Goal: Transaction & Acquisition: Purchase product/service

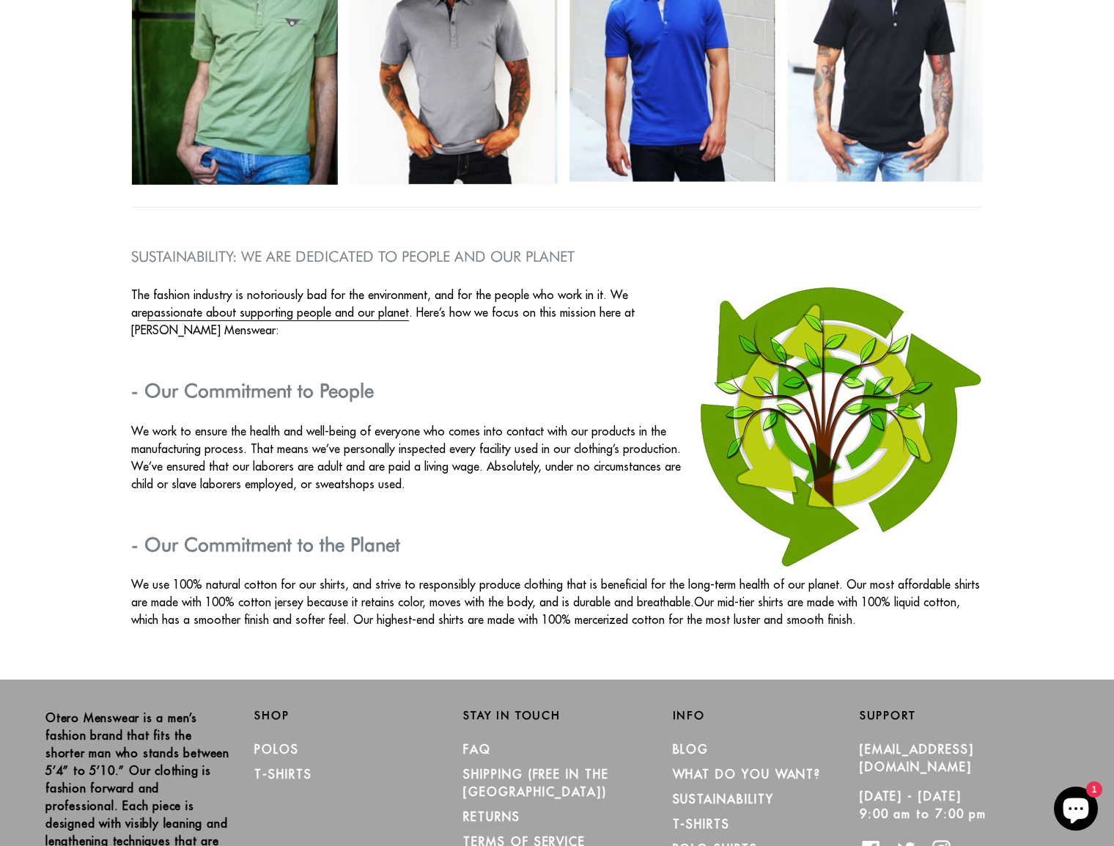
scroll to position [2324, 0]
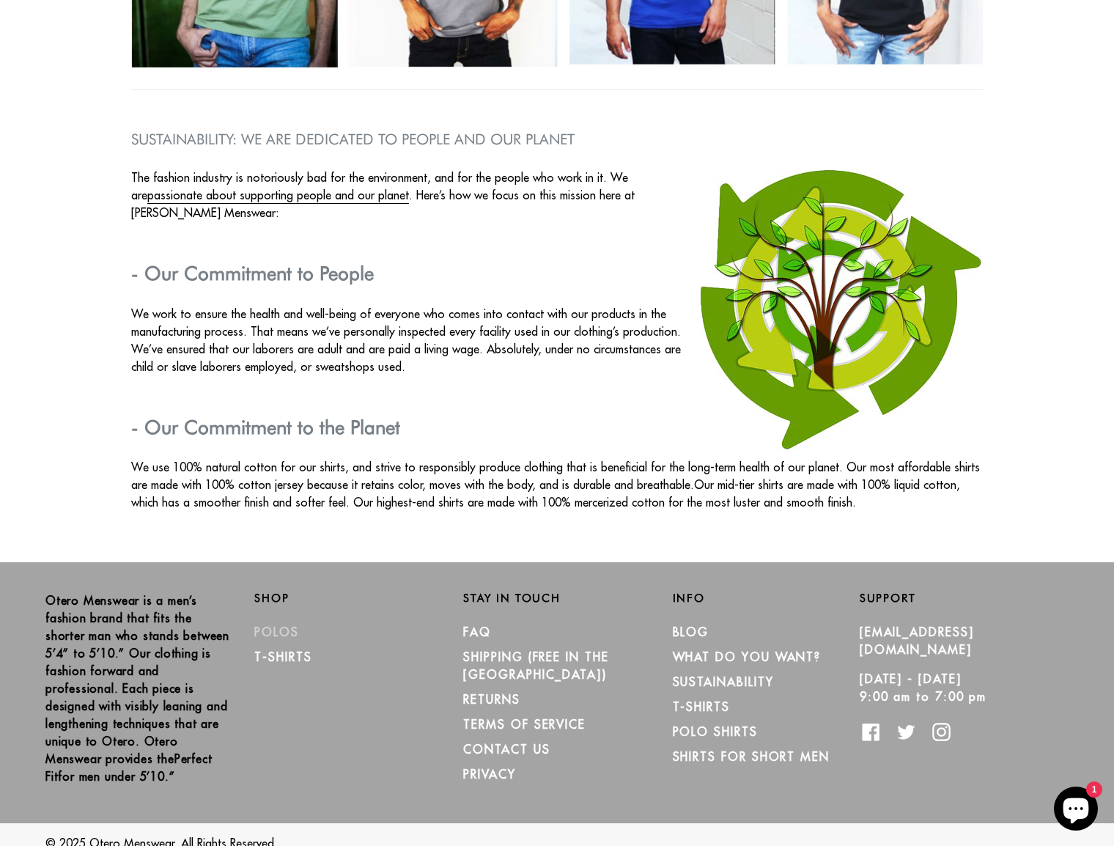
click at [280, 630] on link "Polos" at bounding box center [276, 631] width 45 height 15
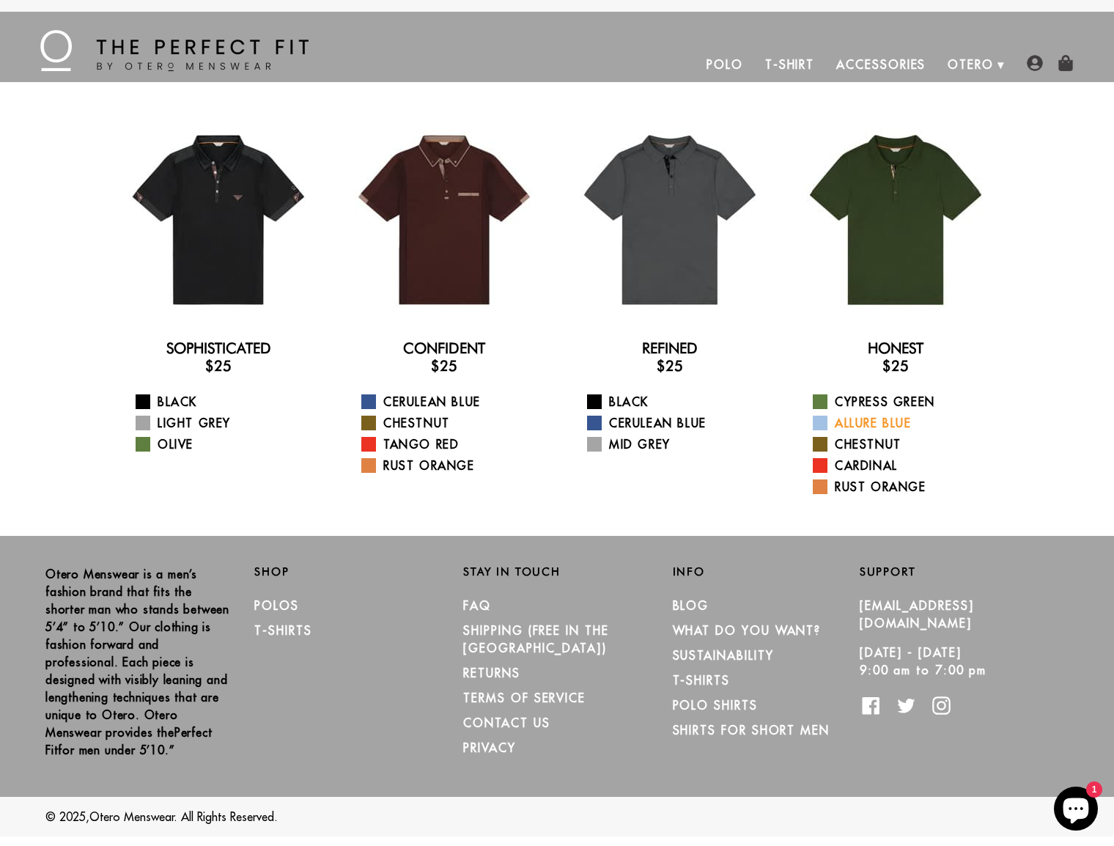
click at [855, 418] on link "Allure Blue" at bounding box center [905, 423] width 184 height 18
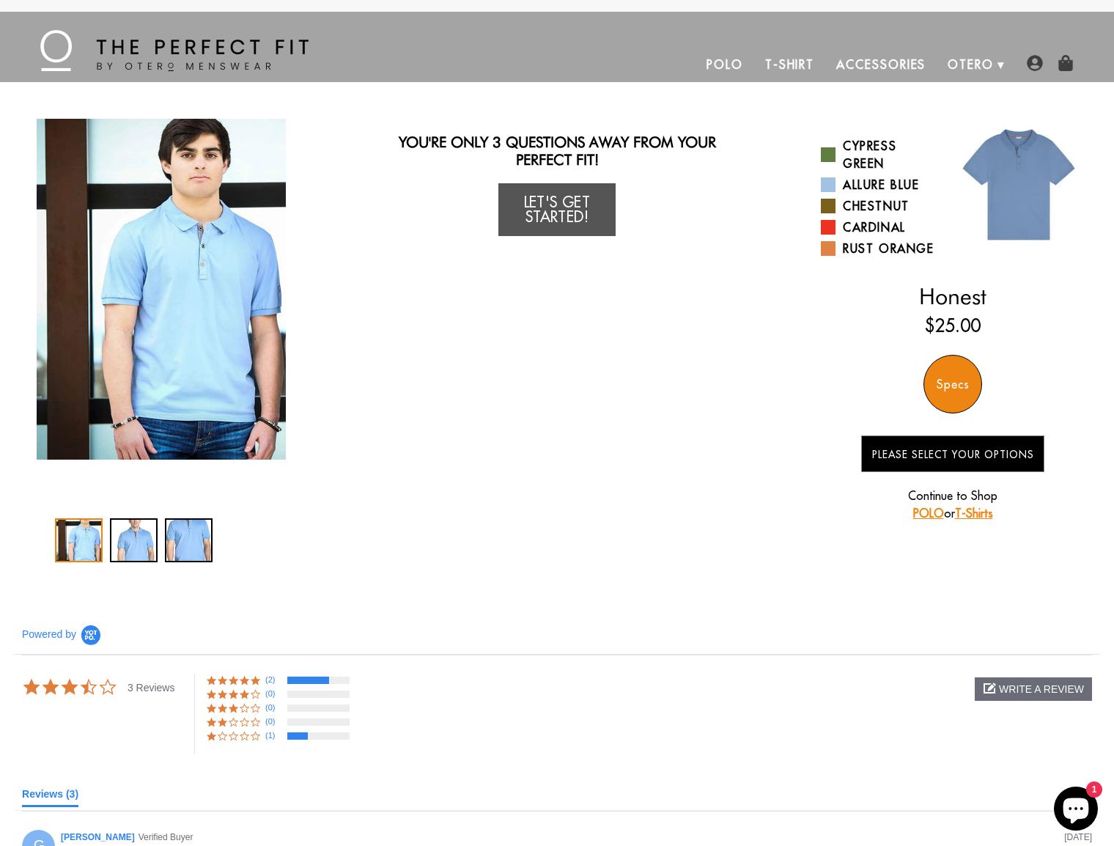
click at [916, 461] on span "Please Select Your Options" at bounding box center [953, 454] width 162 height 13
click at [562, 202] on link "Let's Get Started!" at bounding box center [556, 209] width 117 height 53
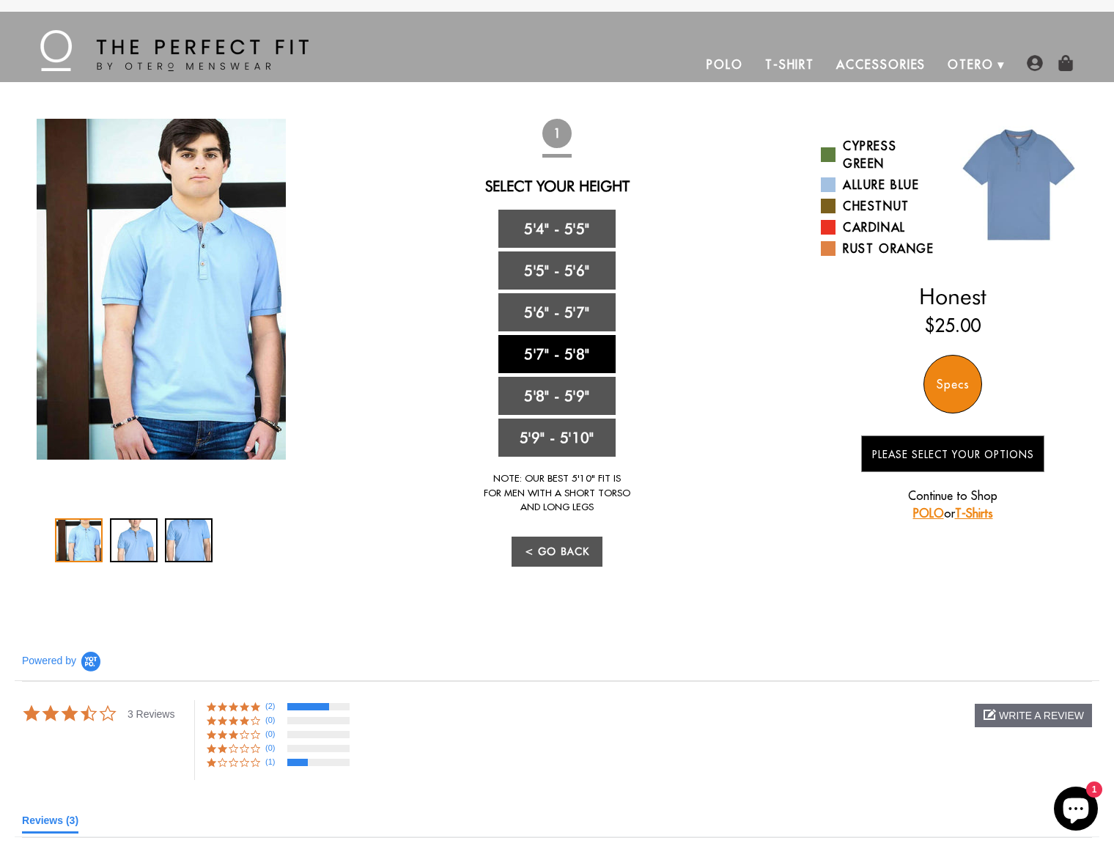
click at [573, 350] on link "5'7" - 5'8"" at bounding box center [556, 354] width 117 height 38
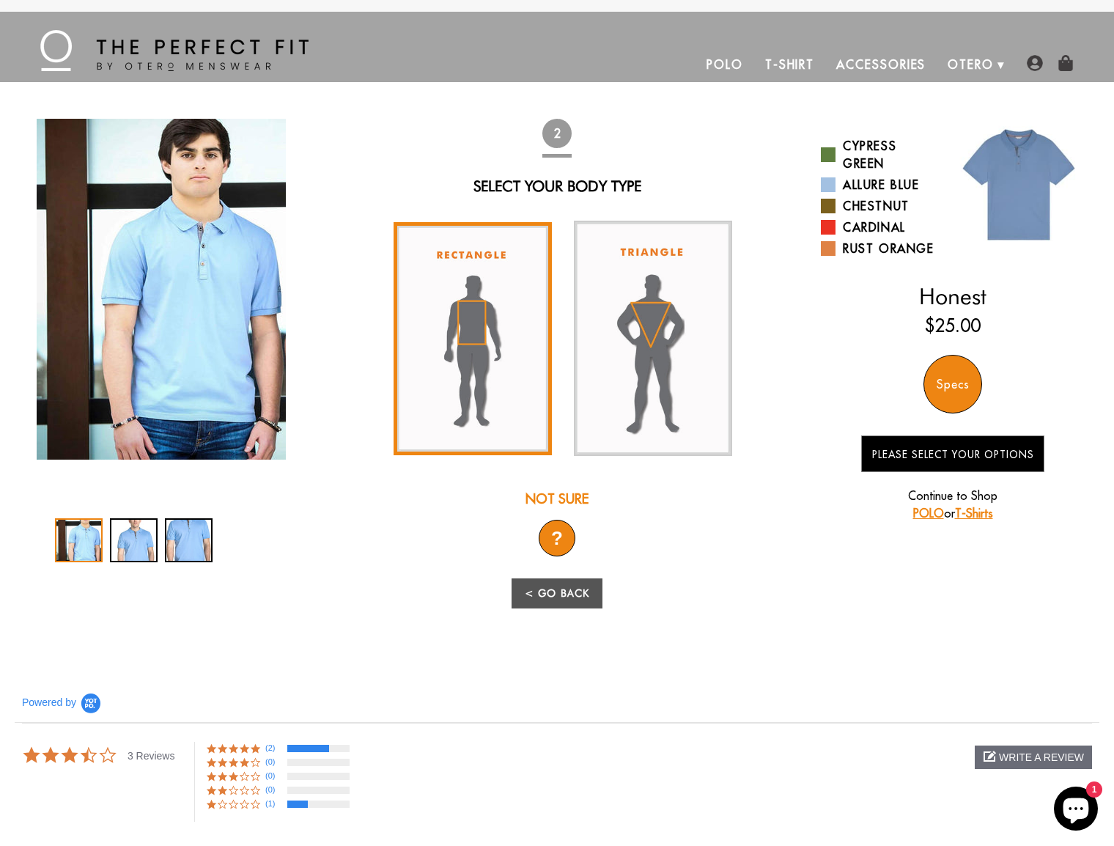
click at [484, 349] on img at bounding box center [472, 338] width 158 height 233
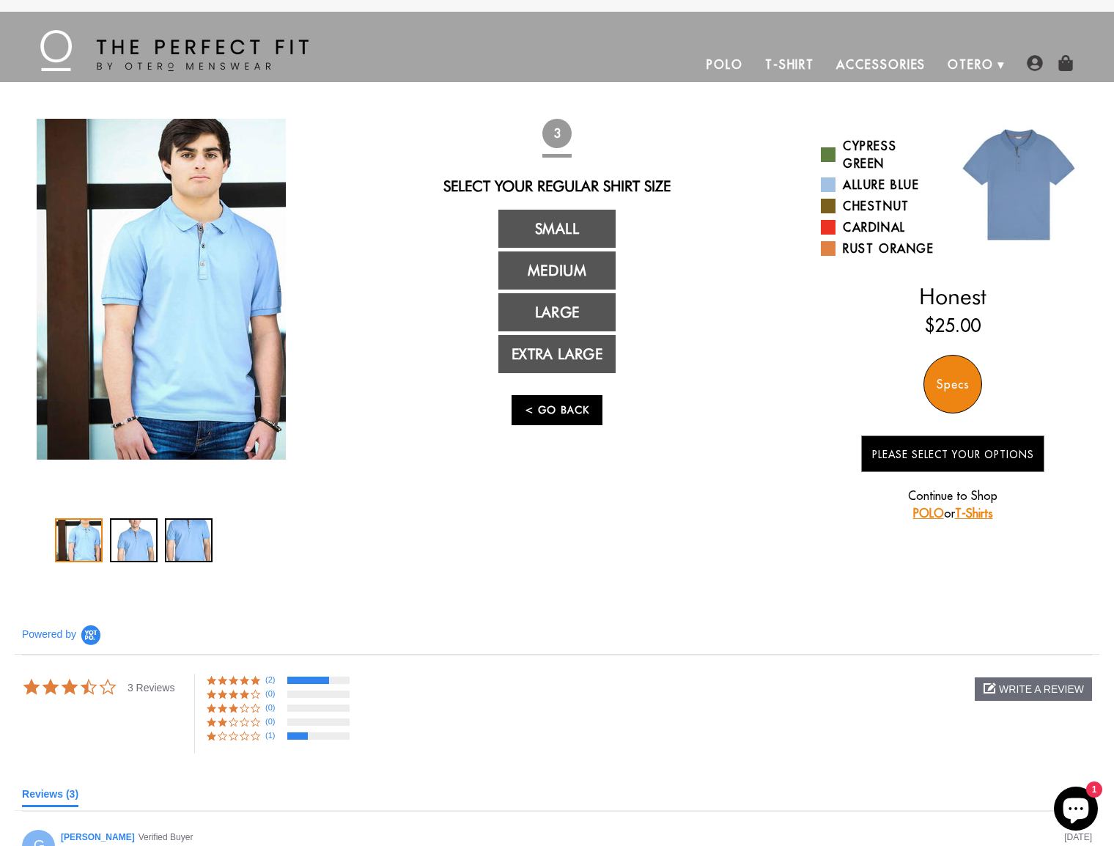
click at [563, 418] on link "< Go Back" at bounding box center [556, 410] width 91 height 30
